Goal: Information Seeking & Learning: Learn about a topic

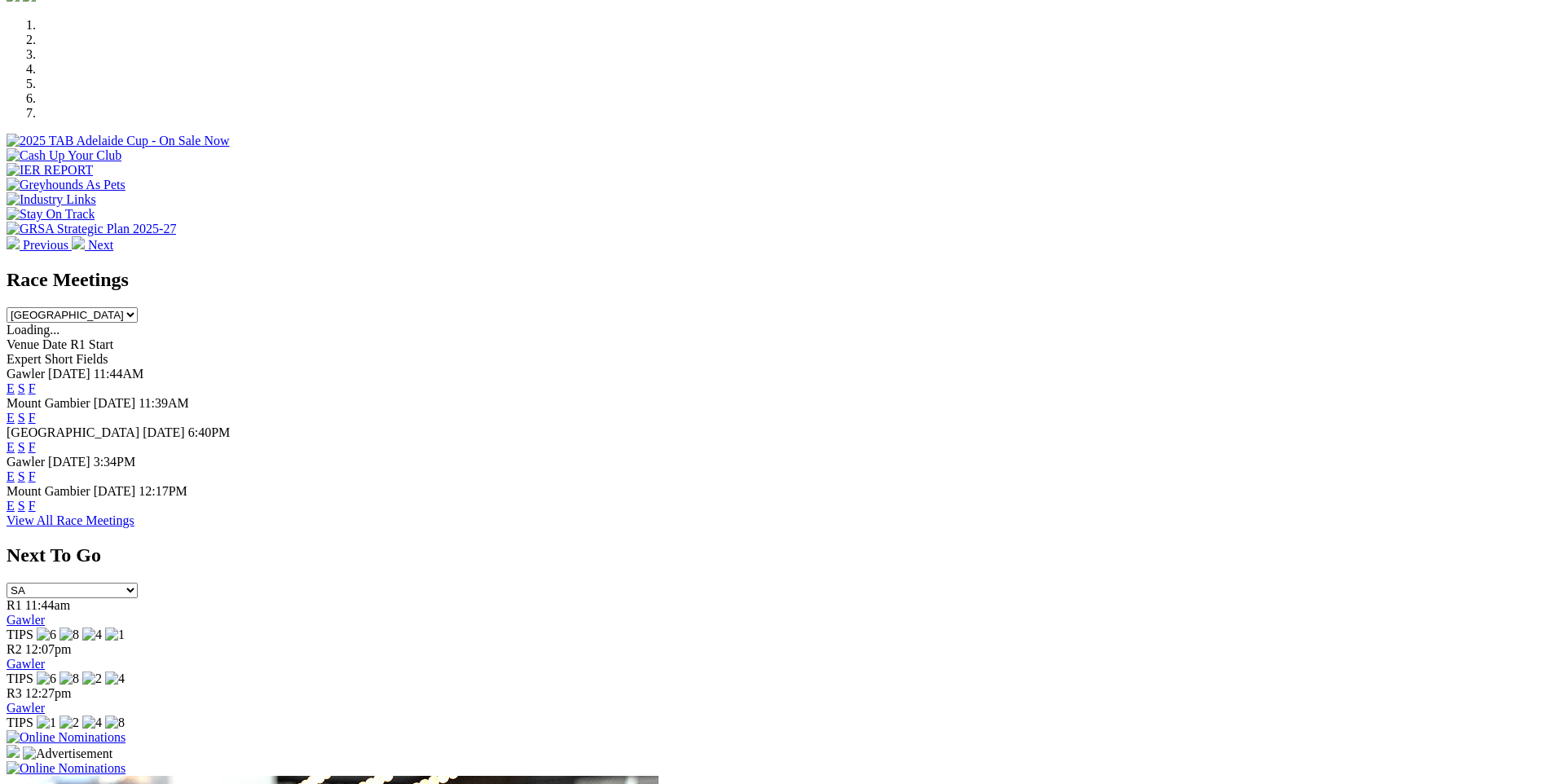
scroll to position [570, 0]
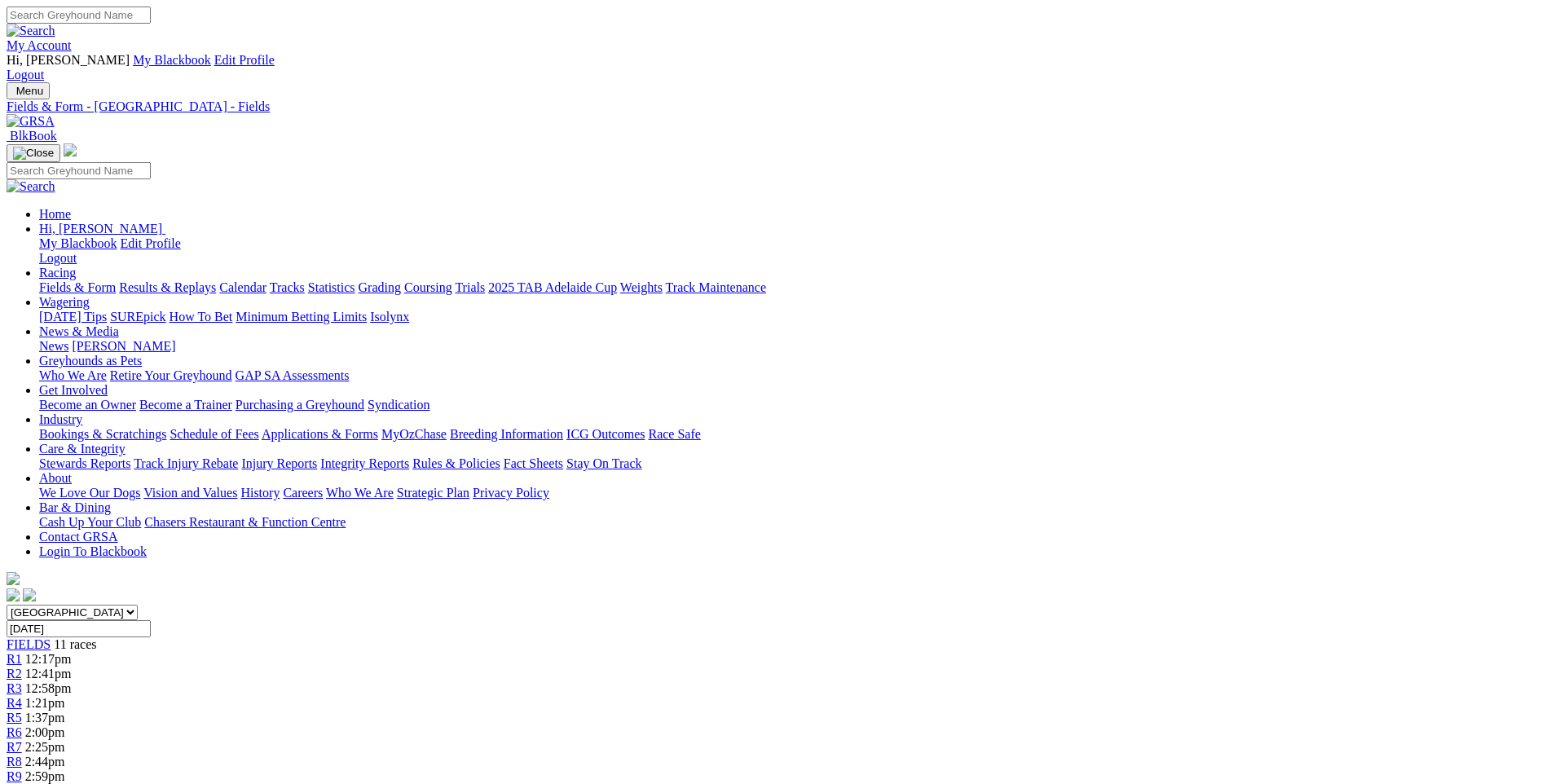
click at [22, 711] on span "R5" at bounding box center [15, 718] width 16 height 14
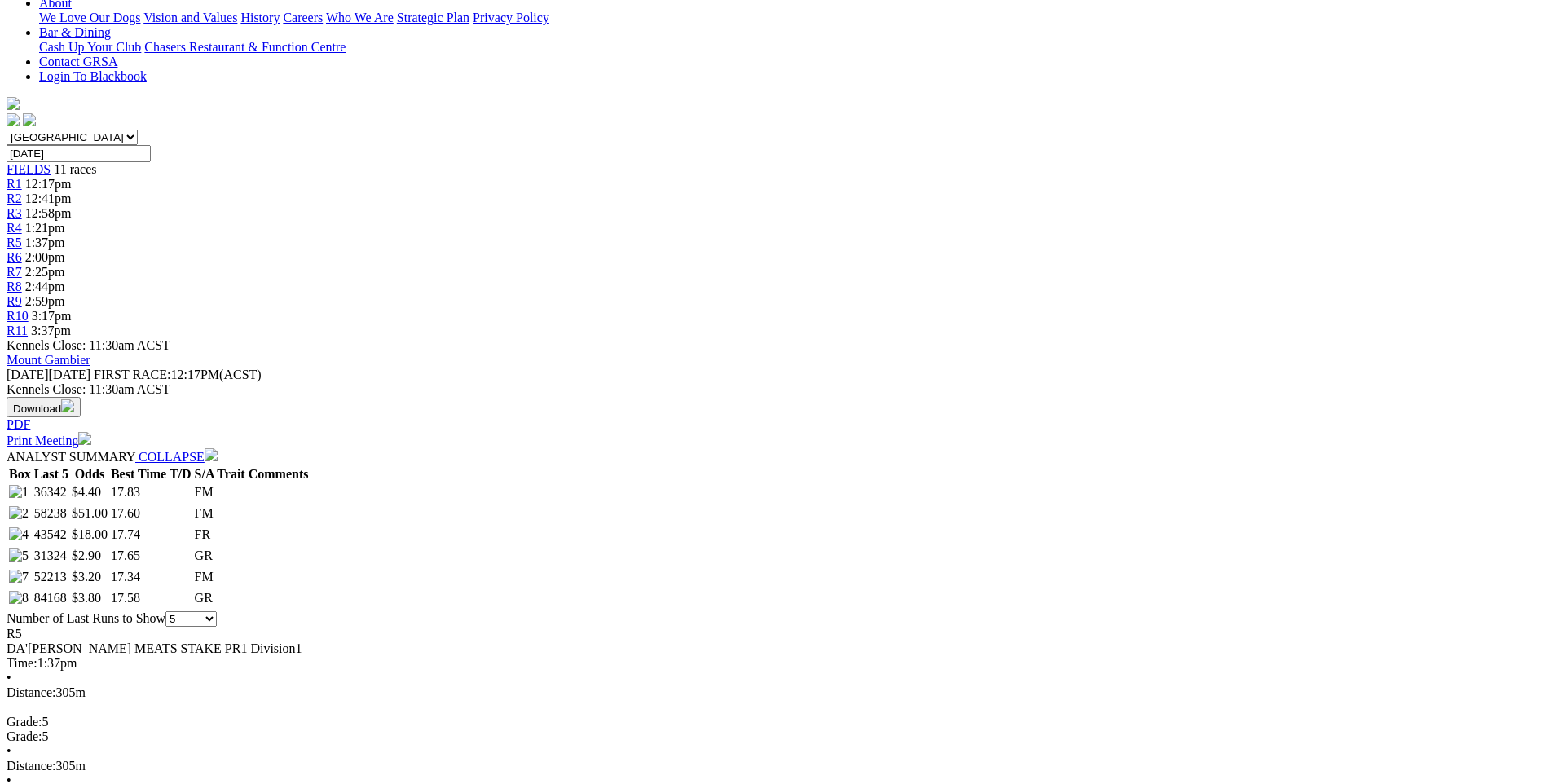
scroll to position [489, 0]
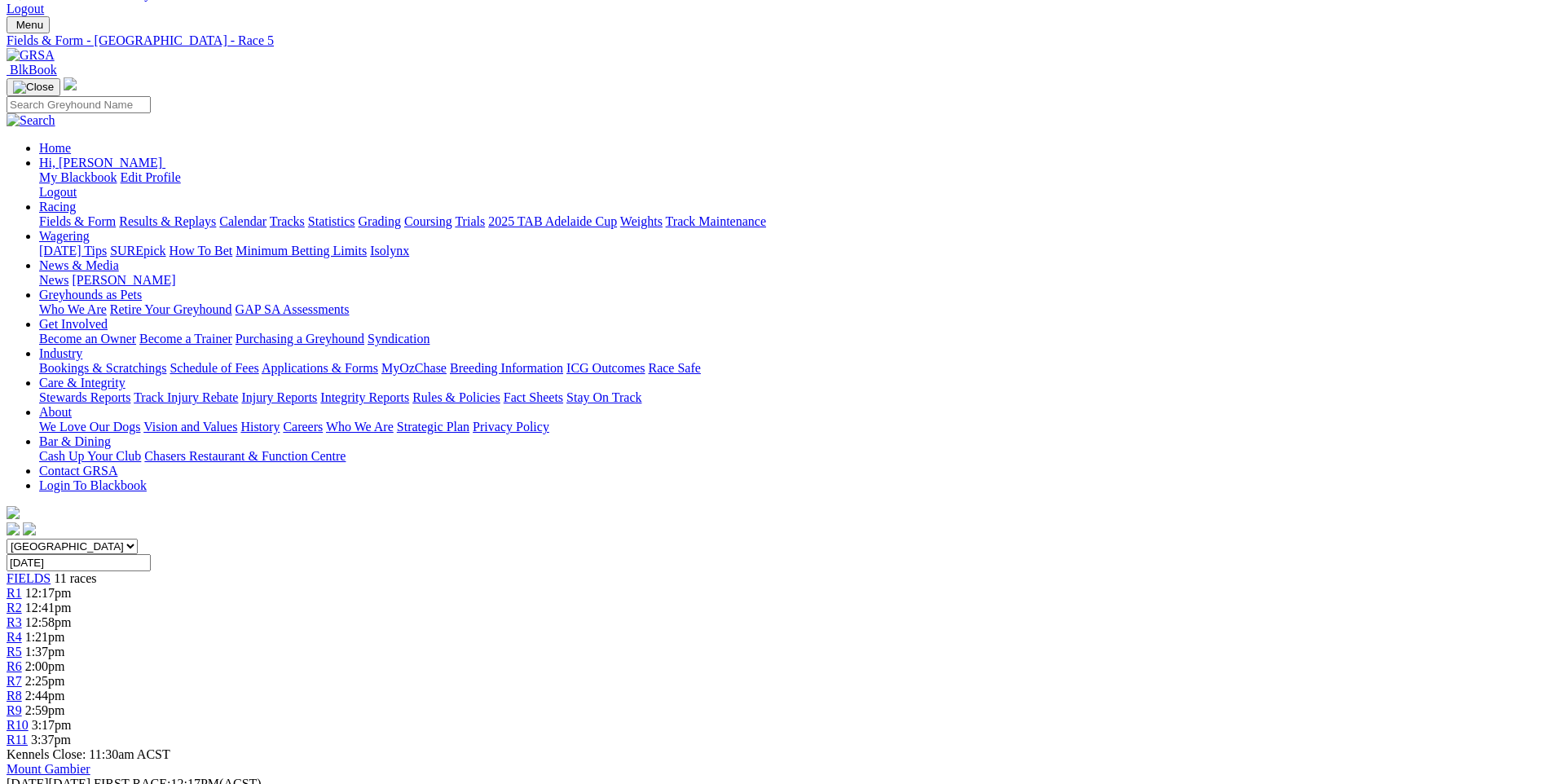
scroll to position [0, 0]
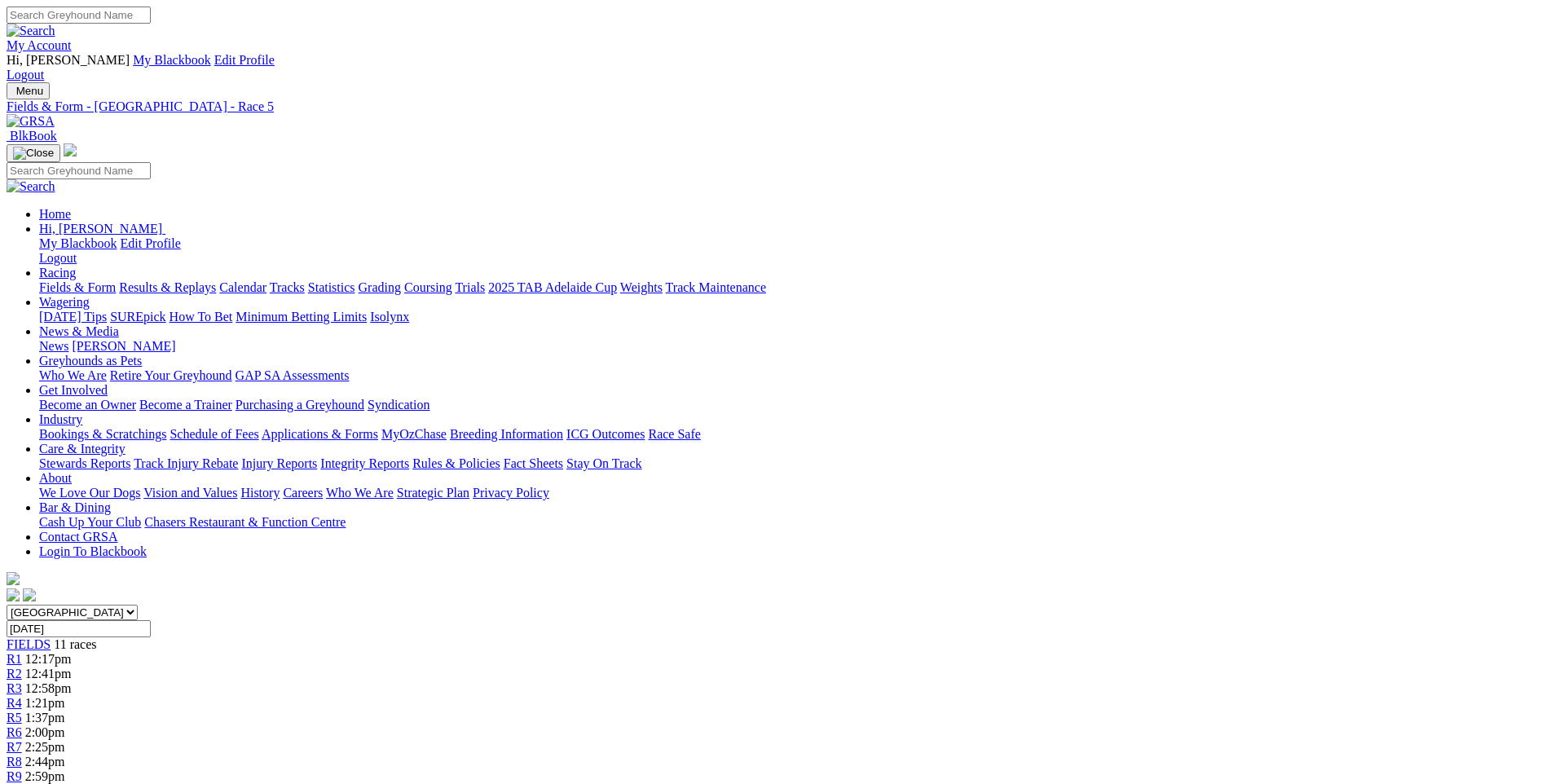
click at [22, 696] on span "R4" at bounding box center [15, 703] width 16 height 14
click at [22, 681] on span "R3" at bounding box center [15, 688] width 16 height 14
click at [468, 667] on div "R2 12:41pm" at bounding box center [773, 674] width 1533 height 15
click at [72, 652] on span "12:17pm" at bounding box center [48, 659] width 47 height 14
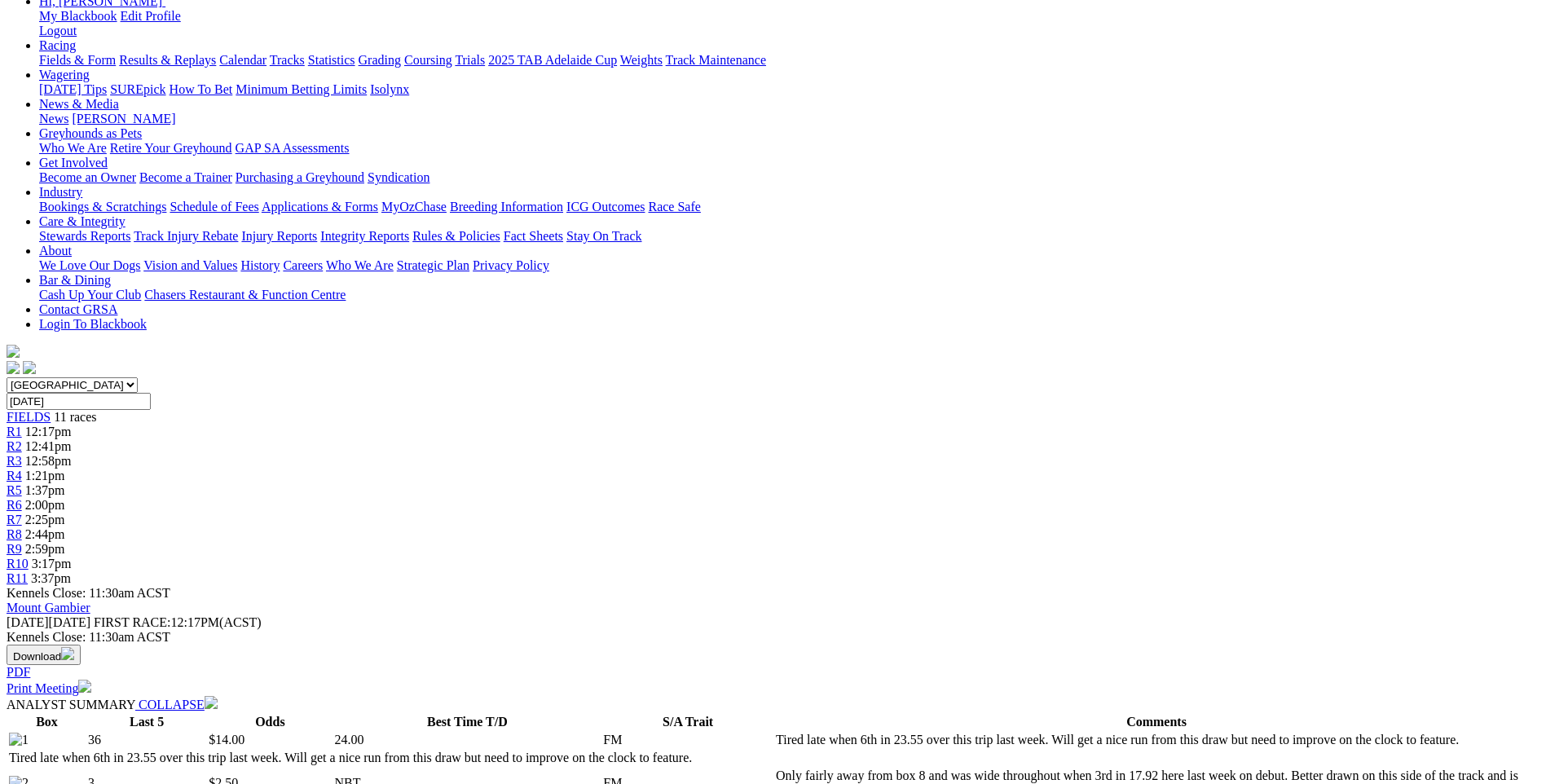
scroll to position [244, 0]
